Goal: Information Seeking & Learning: Find specific page/section

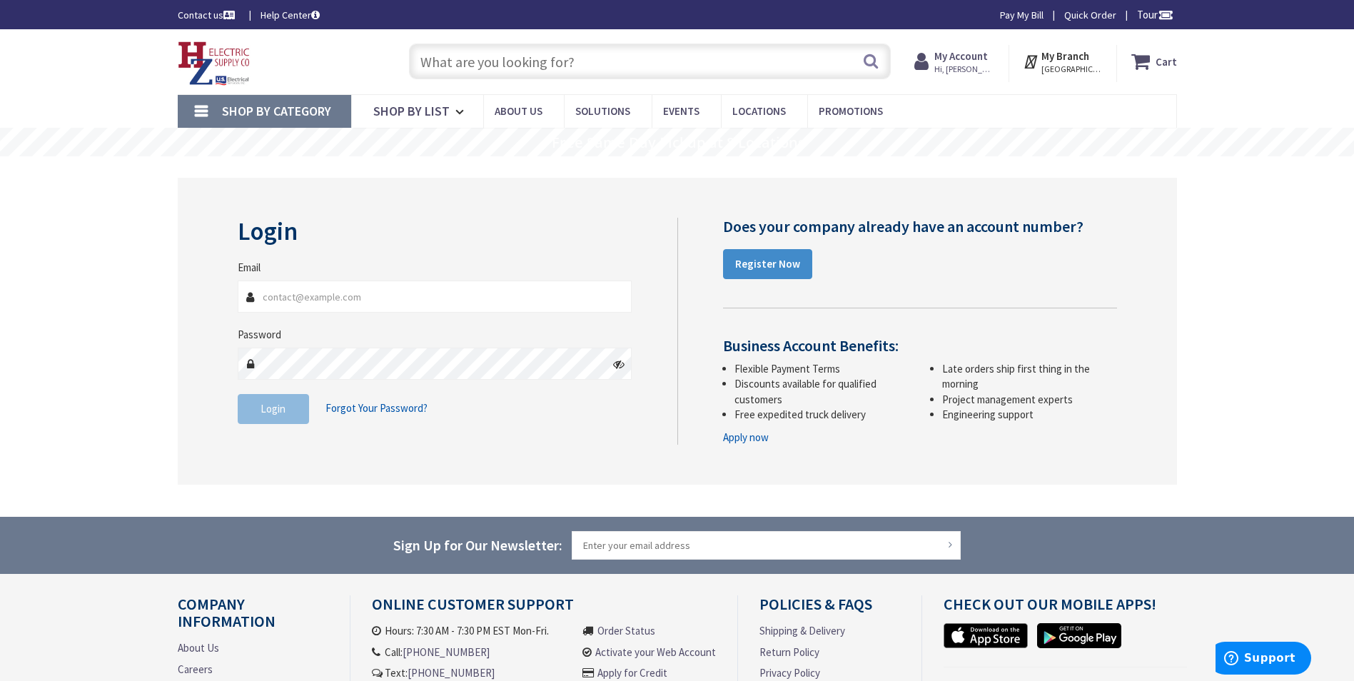
type input "[EMAIL_ADDRESS][DOMAIN_NAME]"
click at [262, 414] on span "Login" at bounding box center [272, 409] width 25 height 14
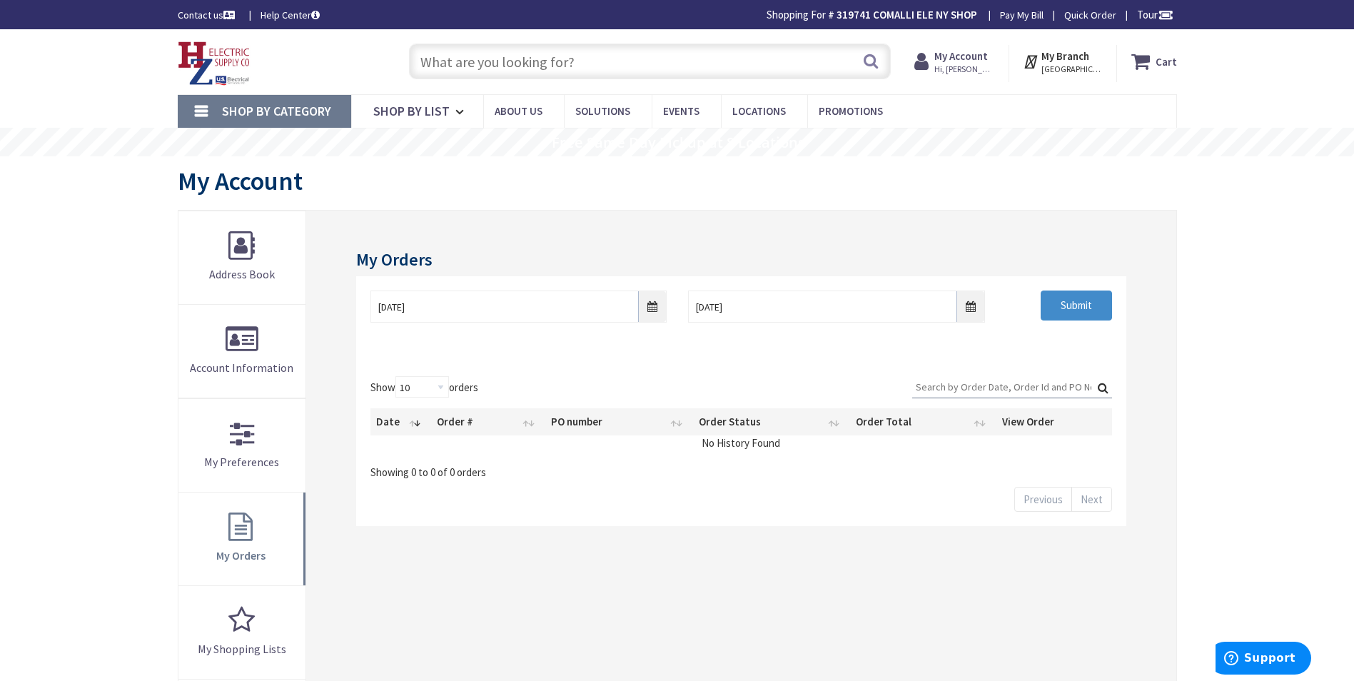
click at [573, 54] on input "text" at bounding box center [650, 62] width 482 height 36
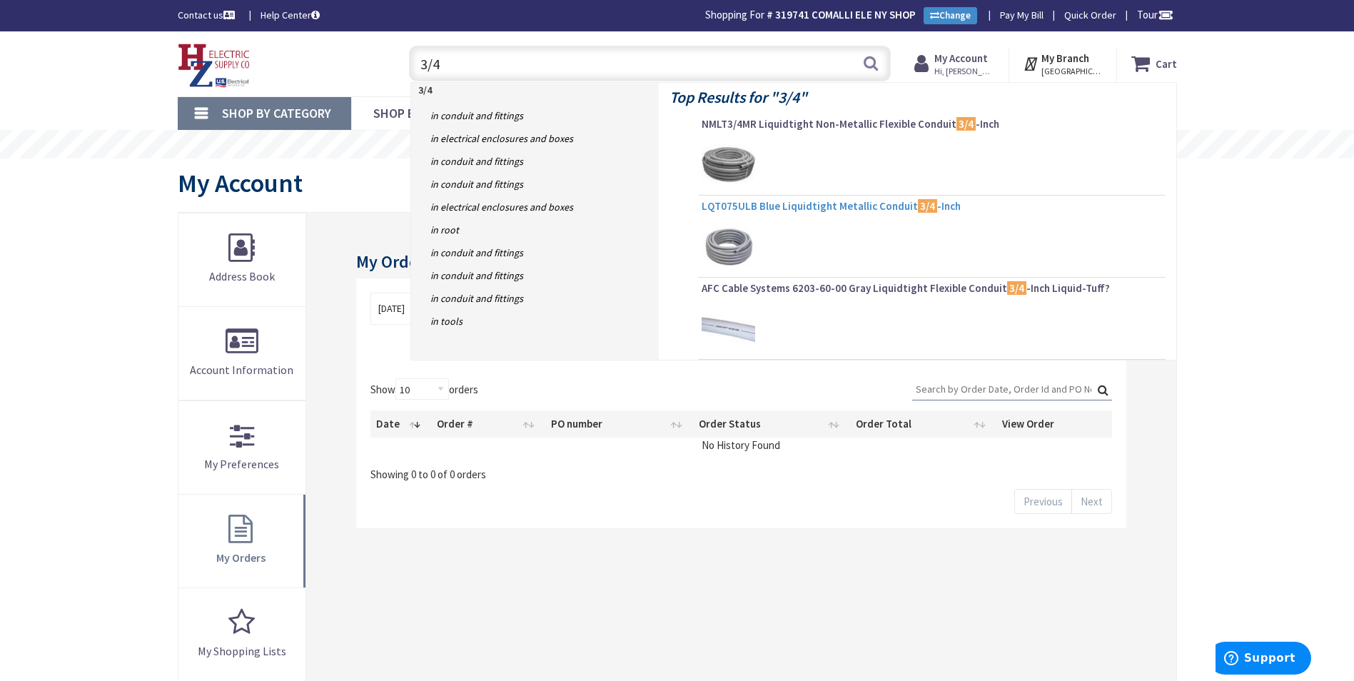
type input "3/4"
click at [781, 204] on span "LQT075ULB Blue Liquidtight Metallic Conduit 3/4 -Inch" at bounding box center [931, 206] width 460 height 14
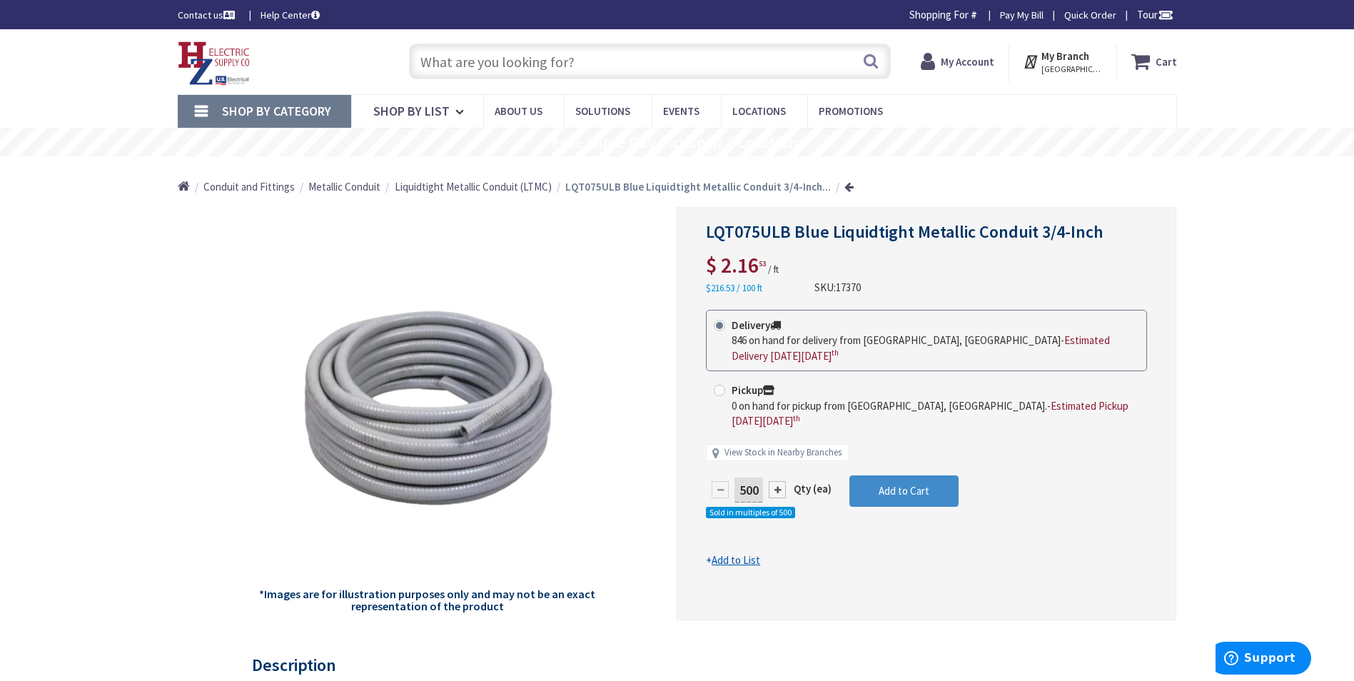
click at [603, 66] on input "text" at bounding box center [650, 62] width 482 height 36
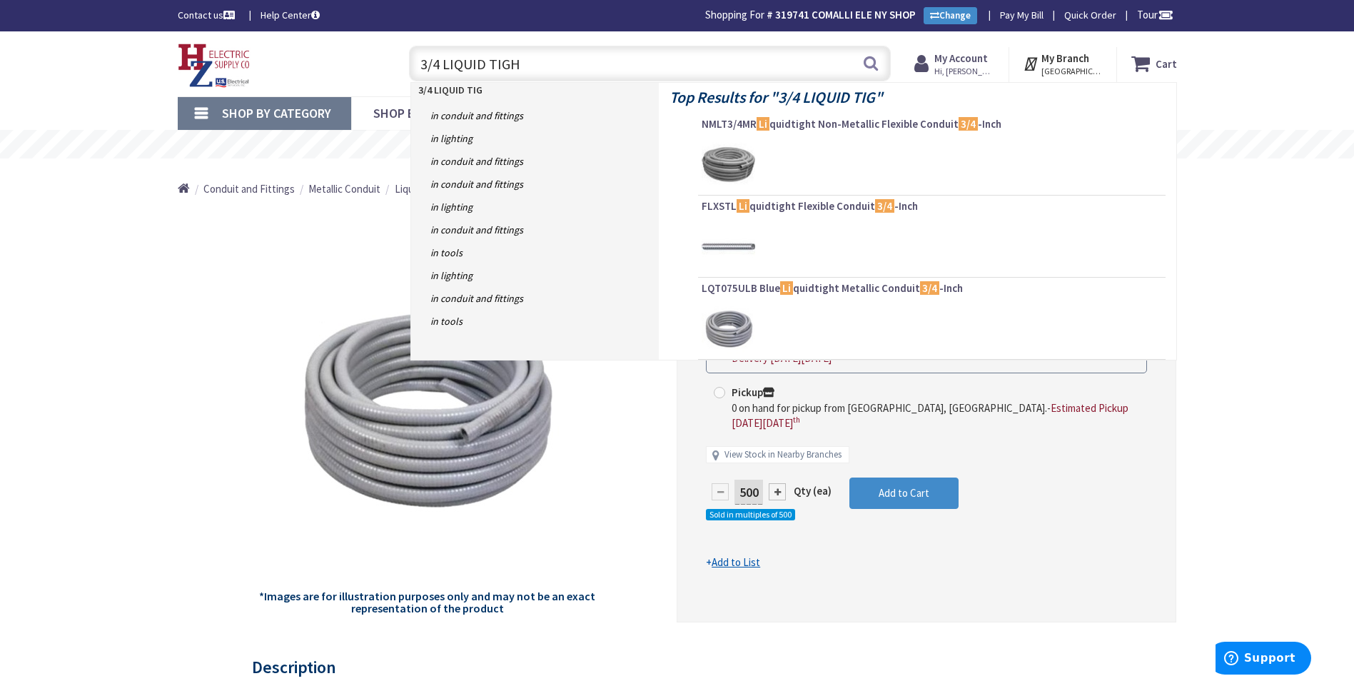
type input "3/4 LIQUID TIGHT"
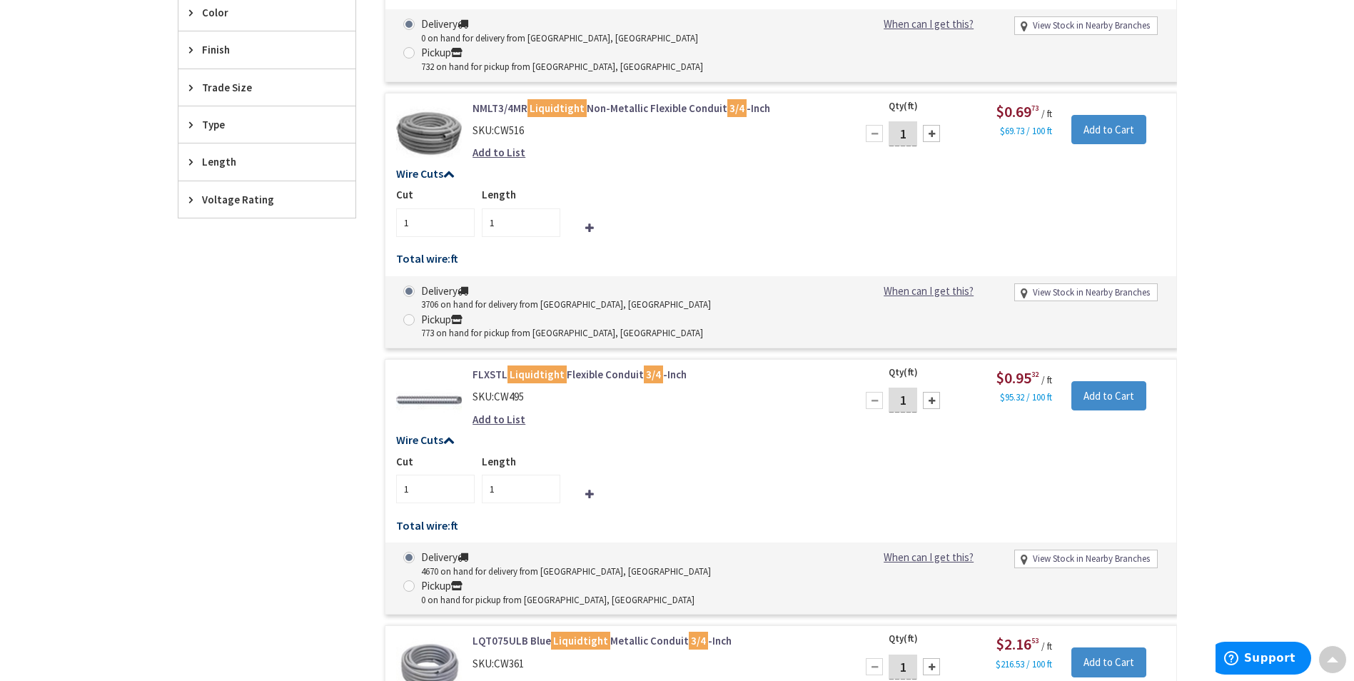
scroll to position [856, 0]
